Goal: Information Seeking & Learning: Learn about a topic

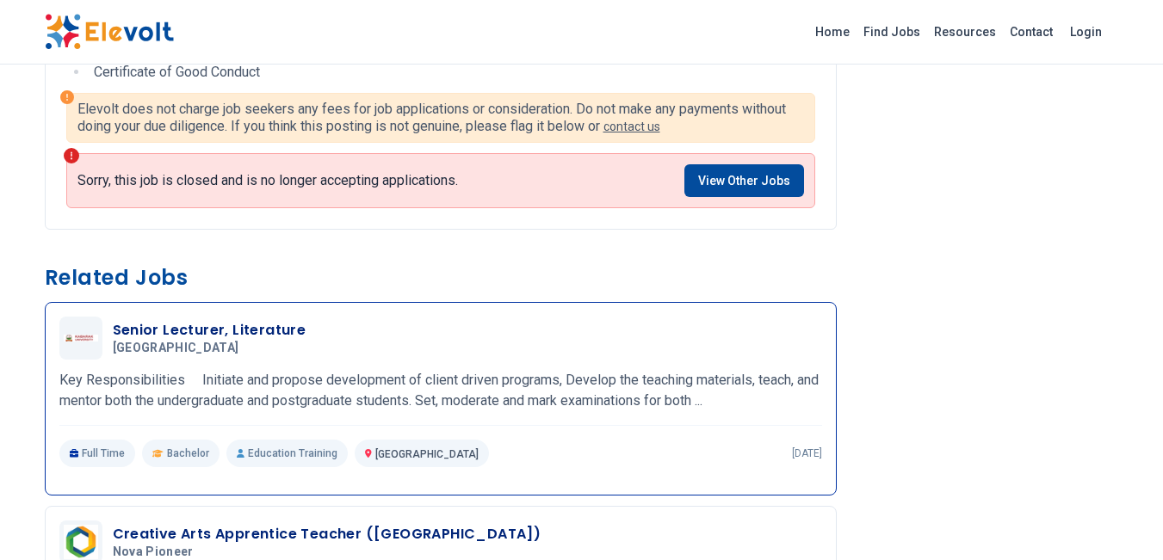
scroll to position [698, 0]
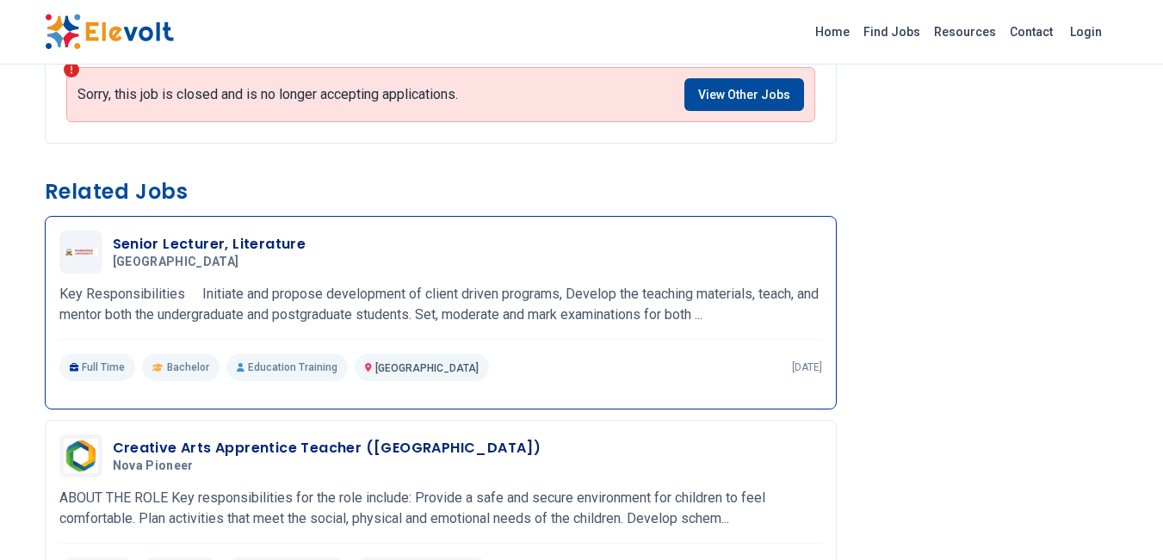
click at [120, 308] on p "Key Responsibilities Initiate and propose development of client driven programs…" at bounding box center [440, 304] width 763 height 41
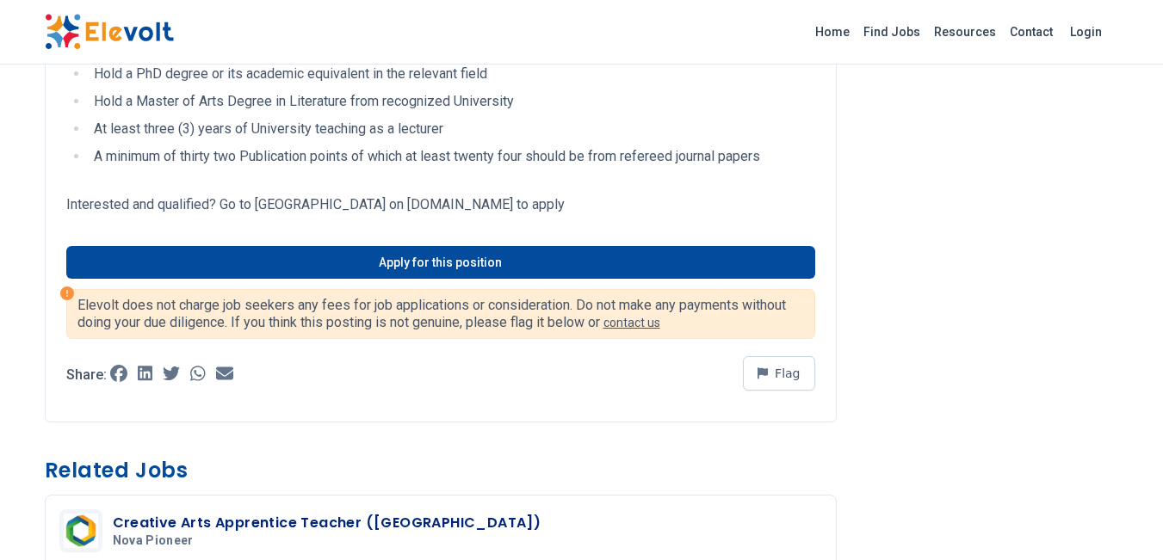
scroll to position [380, 0]
